Goal: Task Accomplishment & Management: Use online tool/utility

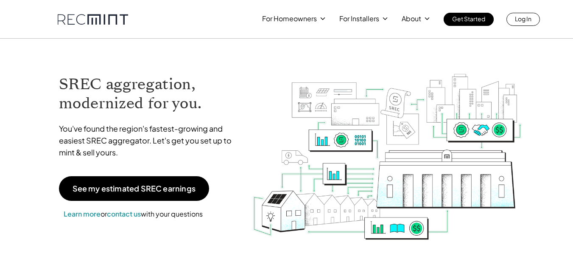
click at [520, 16] on p "Log In" at bounding box center [523, 19] width 17 height 12
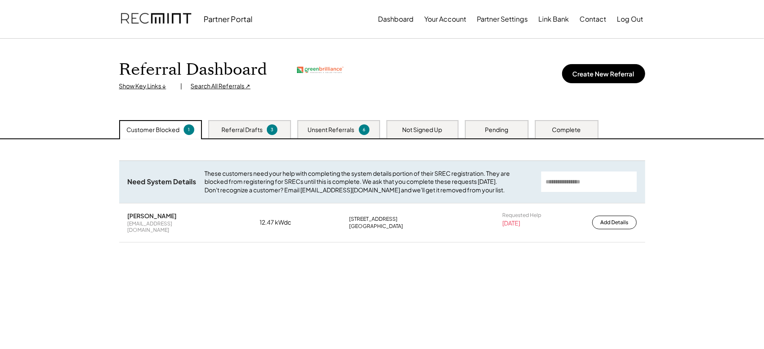
click at [199, 85] on div "Search All Referrals ↗" at bounding box center [221, 86] width 60 height 8
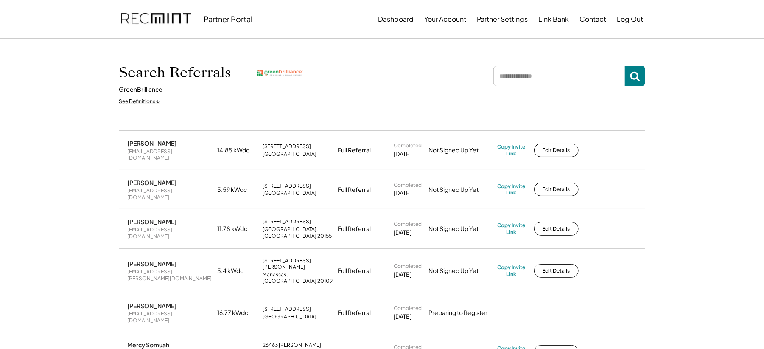
click at [527, 73] on input "input" at bounding box center [560, 76] width 132 height 20
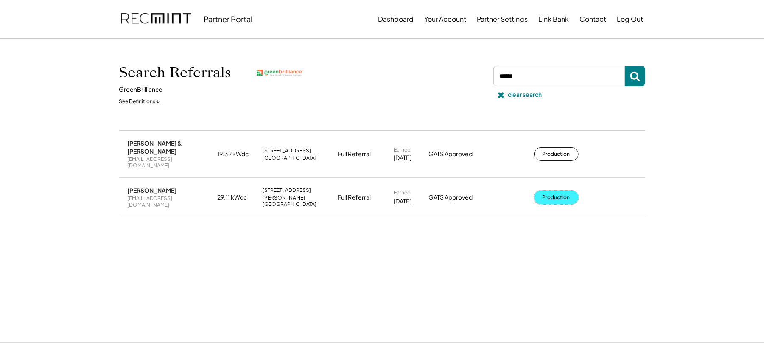
click at [557, 191] on button "Production" at bounding box center [556, 198] width 45 height 14
click at [523, 81] on input "input" at bounding box center [560, 76] width 132 height 20
type input "*****"
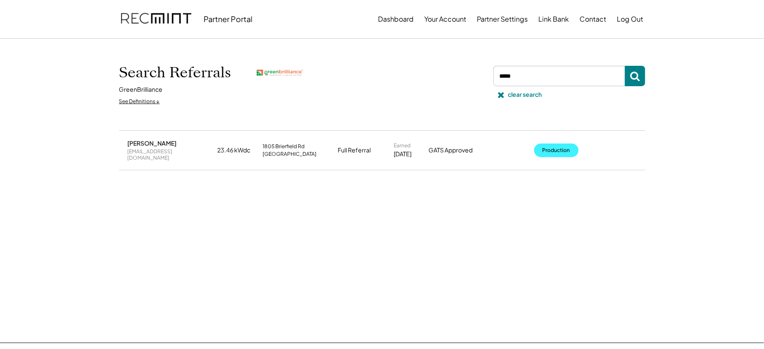
click at [540, 145] on button "Production" at bounding box center [556, 150] width 45 height 14
click at [547, 143] on button "Production" at bounding box center [556, 150] width 45 height 14
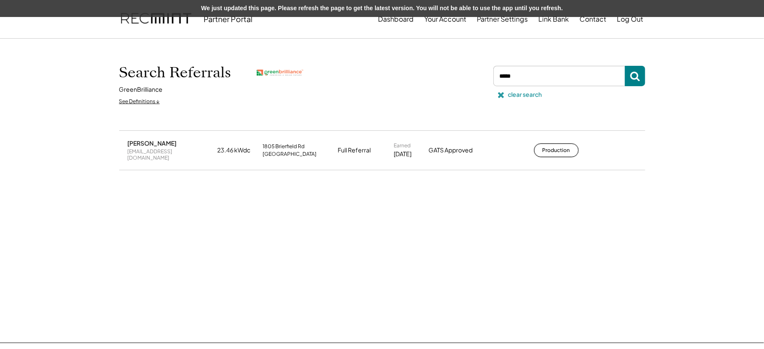
click at [522, 95] on div "clear search" at bounding box center [525, 94] width 34 height 8
click at [514, 93] on div "clear search" at bounding box center [525, 94] width 34 height 8
click at [471, 60] on div "Search Referrals GreenBrilliance See Definitions ↓ clear search" at bounding box center [382, 84] width 526 height 49
click at [508, 94] on div "clear search" at bounding box center [568, 94] width 155 height 17
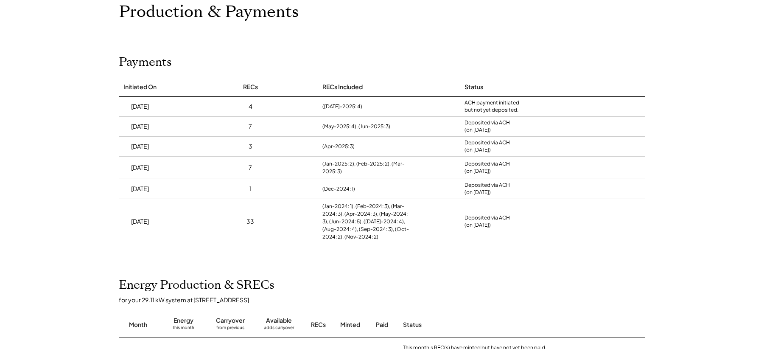
scroll to position [56, 0]
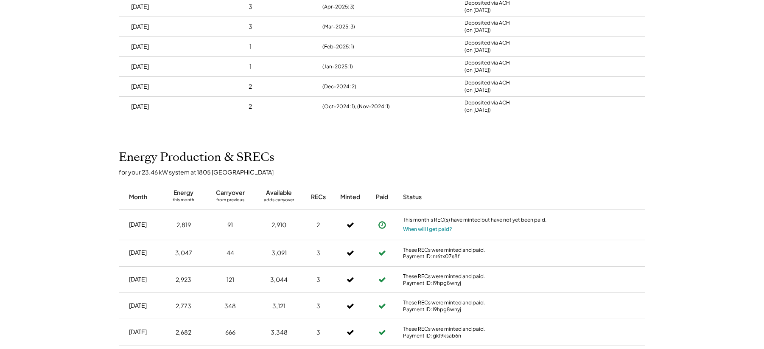
scroll to position [113, 0]
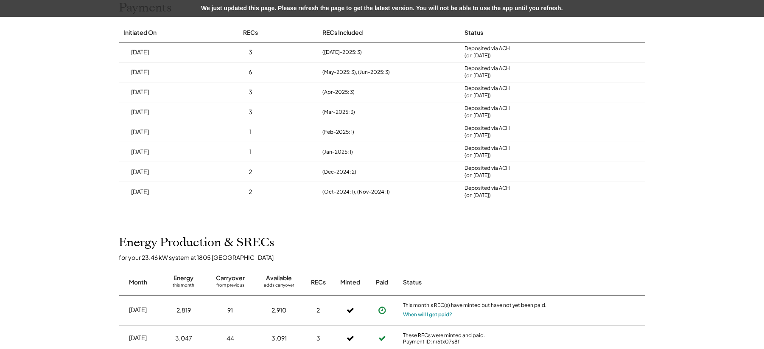
scroll to position [56, 0]
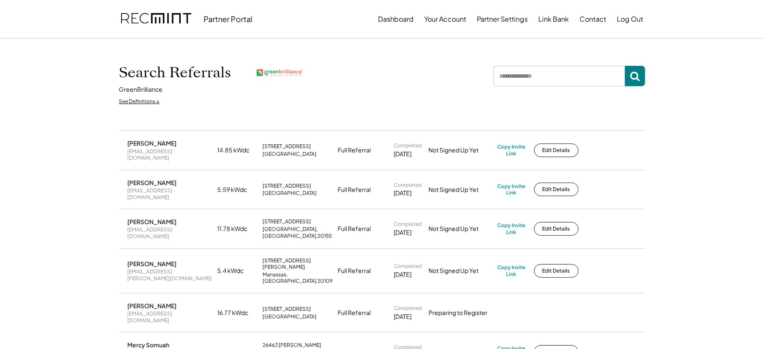
click at [545, 72] on input "input" at bounding box center [560, 76] width 132 height 20
click at [526, 77] on input "input" at bounding box center [560, 76] width 132 height 20
type input "*******"
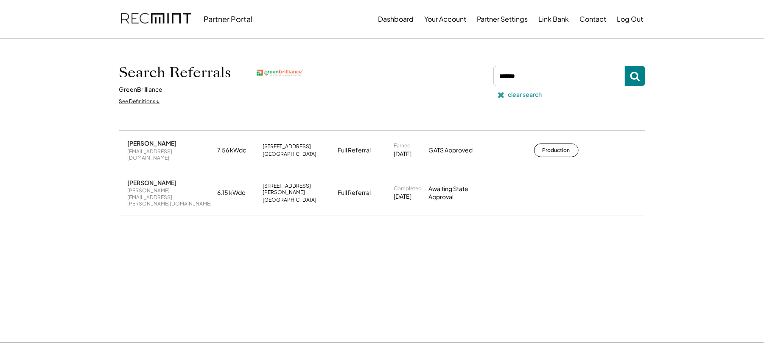
click at [523, 90] on div "clear search" at bounding box center [568, 94] width 155 height 17
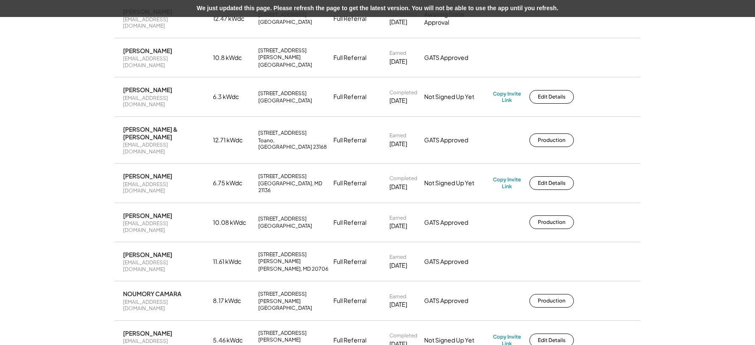
scroll to position [566, 0]
